Goal: Information Seeking & Learning: Learn about a topic

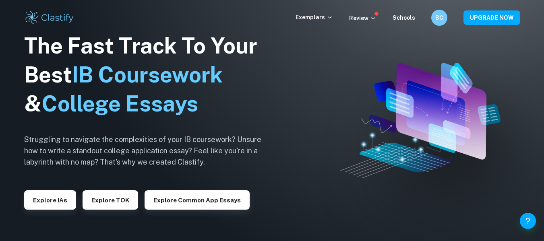
click at [53, 15] on img at bounding box center [49, 18] width 51 height 16
click at [318, 20] on p "Exemplars" at bounding box center [314, 17] width 37 height 9
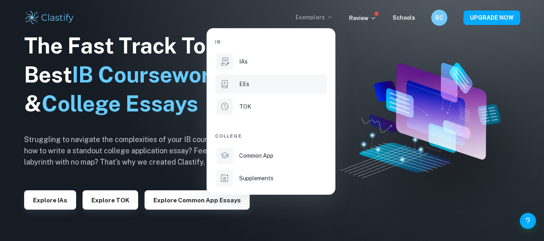
click at [246, 85] on p "EEs" at bounding box center [244, 84] width 10 height 9
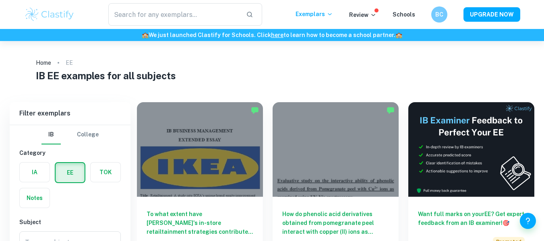
scroll to position [116, 0]
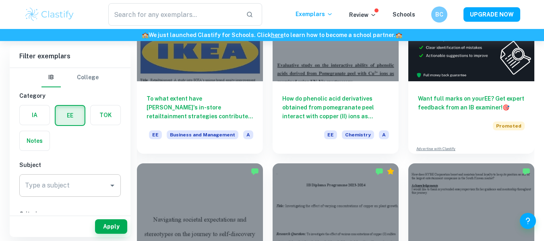
click at [104, 190] on input "Type a subject" at bounding box center [64, 185] width 82 height 15
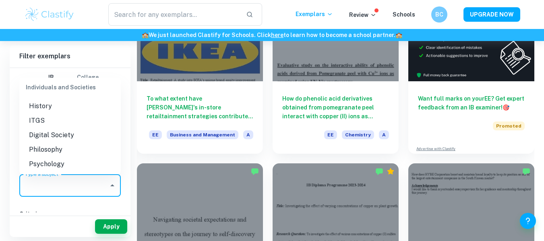
scroll to position [778, 0]
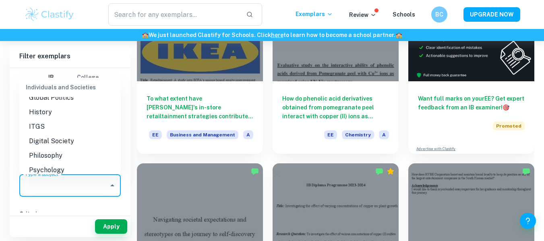
click at [45, 105] on li "Global Politics" at bounding box center [69, 98] width 101 height 14
type input "Global Politics"
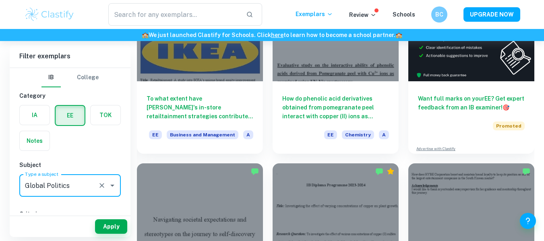
click at [103, 186] on icon "Clear" at bounding box center [102, 186] width 8 height 8
click at [110, 186] on icon "Open" at bounding box center [112, 186] width 10 height 10
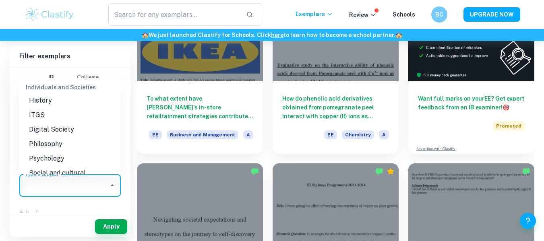
scroll to position [796, 0]
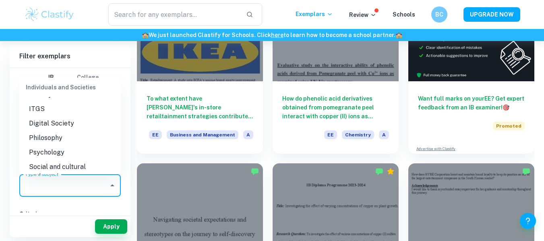
click at [56, 102] on li "History" at bounding box center [69, 94] width 101 height 14
type input "History"
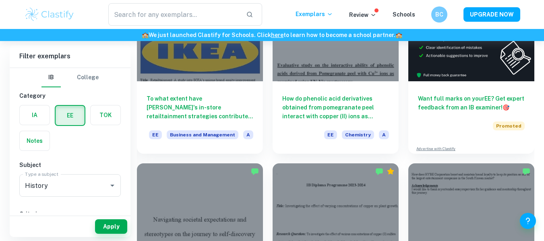
click at [116, 228] on button "Apply" at bounding box center [111, 226] width 32 height 14
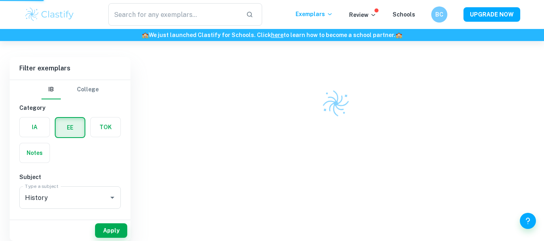
scroll to position [41, 0]
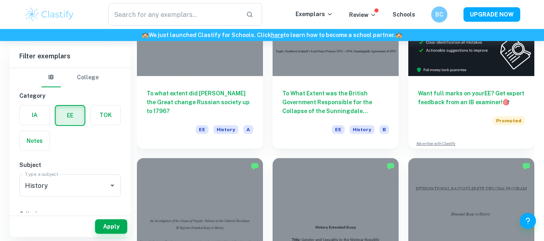
scroll to position [126, 0]
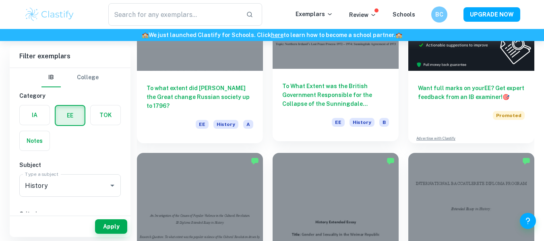
click at [334, 102] on h6 "To What Extent was the British Government Responsible for the Collapse of the S…" at bounding box center [335, 95] width 107 height 27
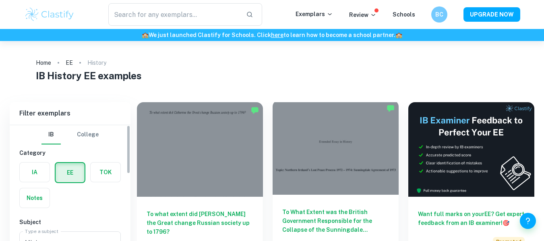
scroll to position [126, 0]
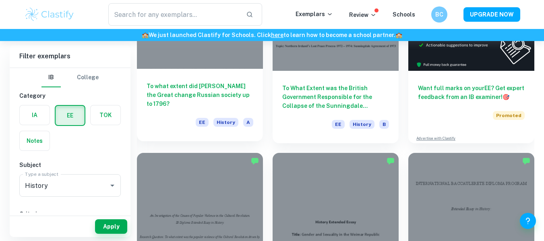
click at [196, 83] on h6 "To what extent did [PERSON_NAME] the Great change Russian society up to 1796?" at bounding box center [200, 95] width 107 height 27
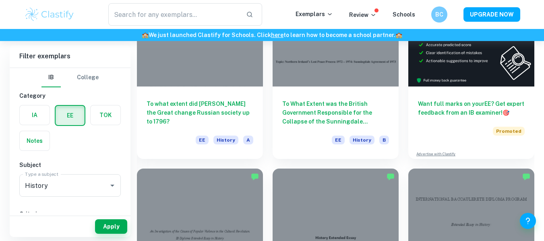
scroll to position [105, 0]
